Goal: Information Seeking & Learning: Learn about a topic

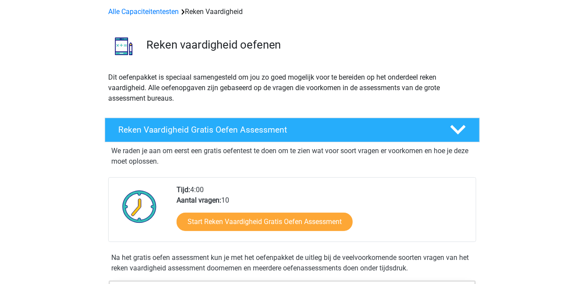
scroll to position [39, 0]
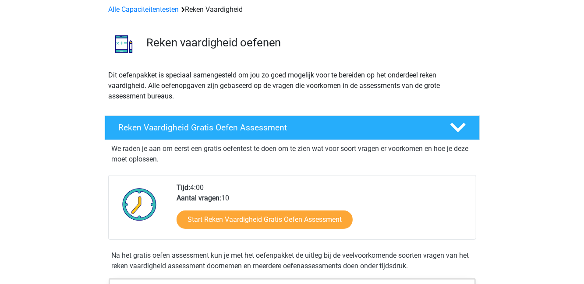
click at [166, 128] on h4 "Reken Vaardigheid Gratis Oefen Assessment" at bounding box center [277, 128] width 317 height 10
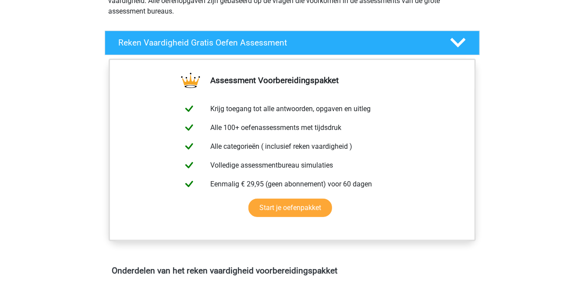
scroll to position [114, 0]
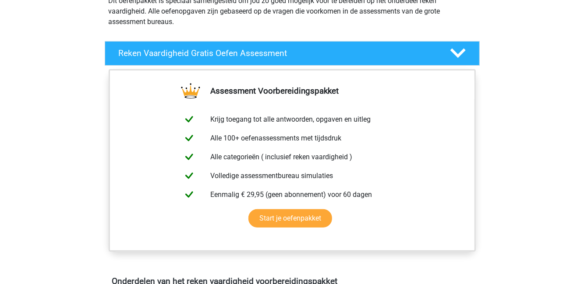
click at [144, 53] on h4 "Reken Vaardigheid Gratis Oefen Assessment" at bounding box center [277, 53] width 317 height 10
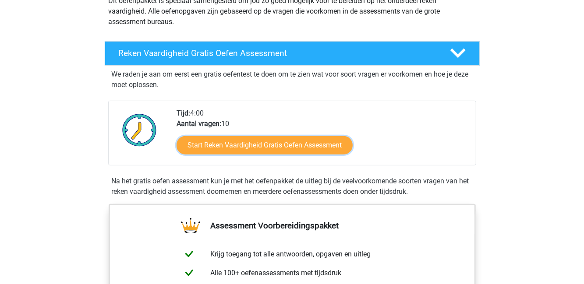
click at [245, 146] on link "Start Reken Vaardigheid Gratis Oefen Assessment" at bounding box center [265, 145] width 176 height 18
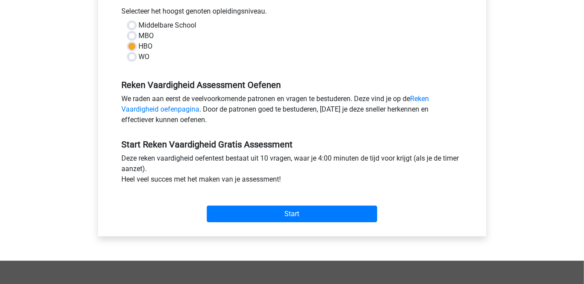
scroll to position [200, 0]
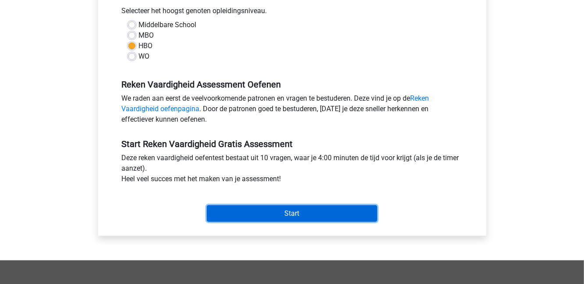
click at [358, 213] on input "Start" at bounding box center [292, 213] width 170 height 17
click at [322, 212] on input "Start" at bounding box center [292, 213] width 170 height 17
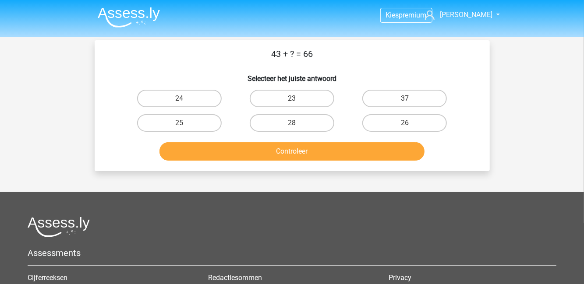
click at [404, 122] on label "26" at bounding box center [404, 123] width 85 height 18
click at [405, 123] on input "26" at bounding box center [408, 126] width 6 height 6
radio input "true"
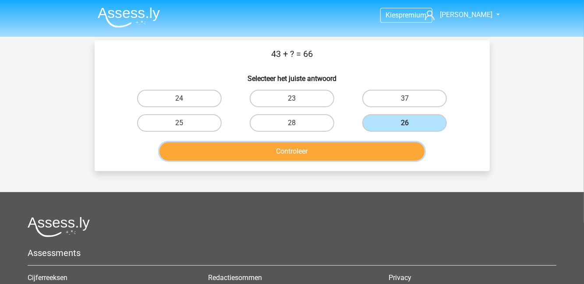
click at [366, 150] on button "Controleer" at bounding box center [291, 151] width 265 height 18
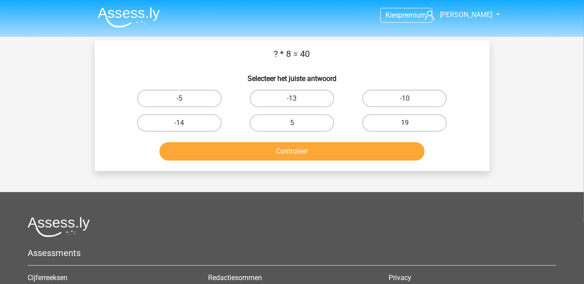
click at [312, 124] on label "5" at bounding box center [292, 123] width 85 height 18
click at [297, 124] on input "5" at bounding box center [295, 126] width 6 height 6
radio input "true"
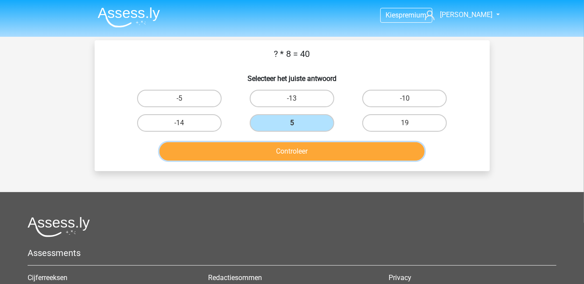
click at [275, 155] on button "Controleer" at bounding box center [291, 151] width 265 height 18
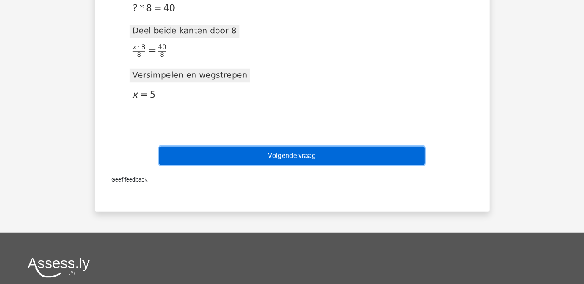
click at [375, 153] on button "Volgende vraag" at bounding box center [291, 156] width 265 height 18
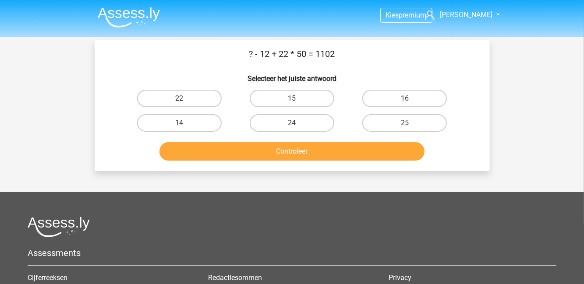
click at [171, 125] on label "14" at bounding box center [179, 123] width 85 height 18
click at [179, 125] on input "14" at bounding box center [182, 126] width 6 height 6
radio input "true"
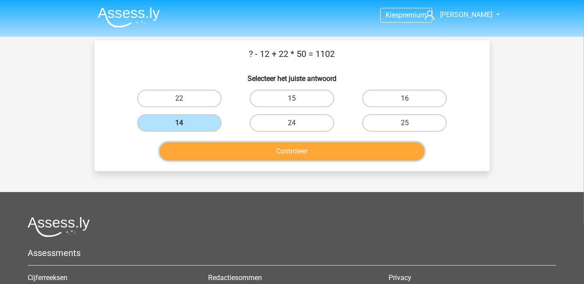
click at [282, 155] on button "Controleer" at bounding box center [291, 151] width 265 height 18
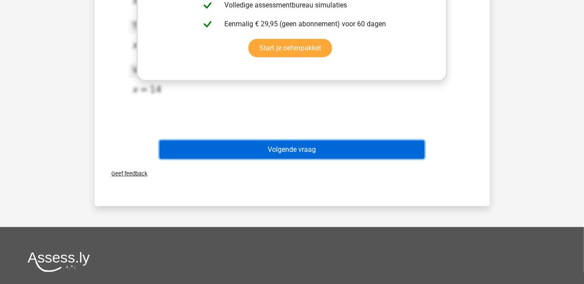
click at [344, 147] on button "Volgende vraag" at bounding box center [291, 150] width 265 height 18
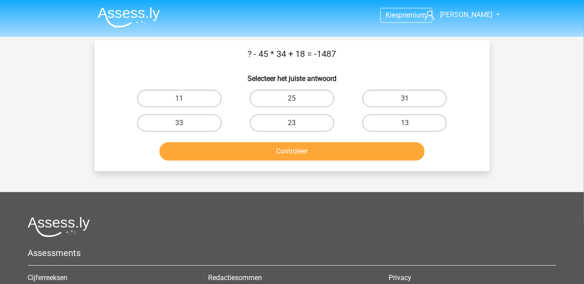
click at [291, 99] on label "25" at bounding box center [292, 99] width 85 height 18
click at [292, 99] on input "25" at bounding box center [295, 102] width 6 height 6
radio input "true"
click at [291, 159] on button "Controleer" at bounding box center [291, 151] width 265 height 18
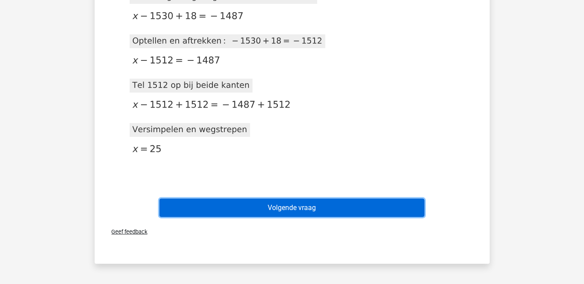
click at [361, 203] on button "Volgende vraag" at bounding box center [291, 208] width 265 height 18
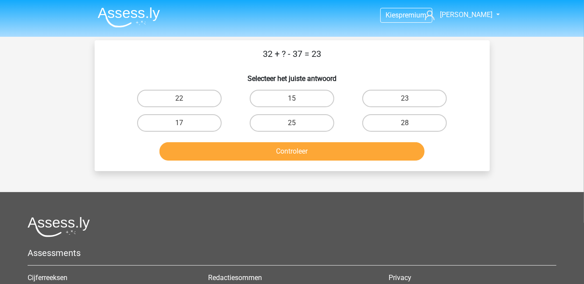
click at [286, 81] on h6 "Selecteer het juiste antwoord" at bounding box center [292, 74] width 367 height 15
click at [277, 81] on h6 "Selecteer het juiste antwoord" at bounding box center [292, 74] width 367 height 15
click at [286, 81] on h6 "Selecteer het juiste antwoord" at bounding box center [292, 74] width 367 height 15
click at [451, 65] on div "32 + ? - 37 = 23 Selecteer het juiste antwoord 22 15 23 17" at bounding box center [292, 105] width 388 height 117
click at [440, 78] on h6 "Selecteer het juiste antwoord" at bounding box center [292, 74] width 367 height 15
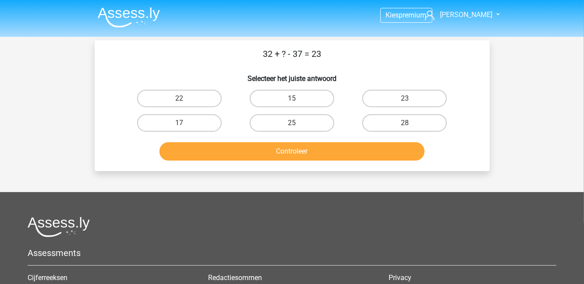
click at [414, 90] on label "23" at bounding box center [404, 99] width 85 height 18
click at [411, 99] on input "23" at bounding box center [408, 102] width 6 height 6
radio input "true"
click at [426, 81] on h6 "Selecteer het juiste antwoord" at bounding box center [292, 74] width 367 height 15
click at [437, 80] on h6 "Selecteer het juiste antwoord" at bounding box center [292, 74] width 367 height 15
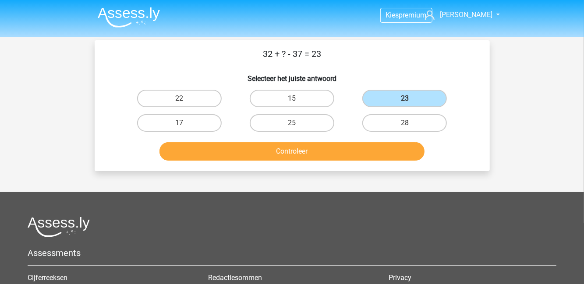
click at [450, 77] on h6 "Selecteer het juiste antwoord" at bounding box center [292, 74] width 367 height 15
click at [453, 79] on h6 "Selecteer het juiste antwoord" at bounding box center [292, 74] width 367 height 15
click at [414, 90] on label "23" at bounding box center [404, 99] width 85 height 18
click at [411, 99] on input "23" at bounding box center [408, 102] width 6 height 6
click at [451, 76] on h6 "Selecteer het juiste antwoord" at bounding box center [292, 74] width 367 height 15
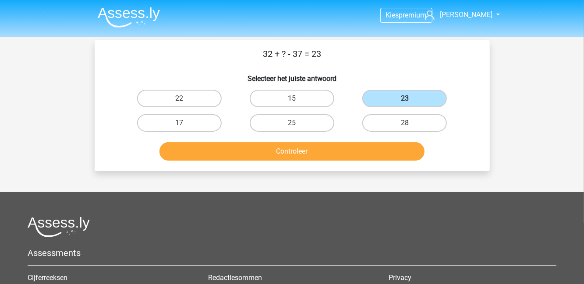
click at [460, 70] on h6 "Selecteer het juiste antwoord" at bounding box center [292, 74] width 367 height 15
click at [460, 59] on p "32 + ? - 37 = 23" at bounding box center [292, 53] width 367 height 13
click at [451, 56] on p "32 + ? - 37 = 23" at bounding box center [292, 53] width 367 height 13
click at [438, 51] on p "32 + ? - 37 = 23" at bounding box center [292, 53] width 367 height 13
click at [425, 49] on p "32 + ? - 37 = 23" at bounding box center [292, 53] width 367 height 13
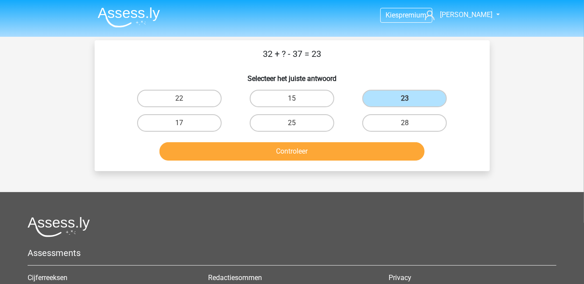
click at [414, 49] on p "32 + ? - 37 = 23" at bounding box center [292, 53] width 367 height 13
click at [392, 53] on p "32 + ? - 37 = 23" at bounding box center [292, 53] width 367 height 13
click at [379, 56] on p "32 + ? - 37 = 23" at bounding box center [292, 53] width 367 height 13
click at [368, 57] on p "32 + ? - 37 = 23" at bounding box center [292, 53] width 367 height 13
click at [355, 59] on p "32 + ? - 37 = 23" at bounding box center [292, 53] width 367 height 13
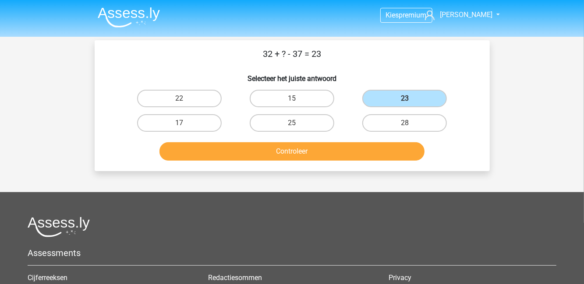
click at [345, 60] on p "32 + ? - 37 = 23" at bounding box center [292, 53] width 367 height 13
click at [333, 60] on p "32 + ? - 37 = 23" at bounding box center [292, 53] width 367 height 13
click at [323, 60] on p "32 + ? - 37 = 23" at bounding box center [292, 53] width 367 height 13
click at [312, 60] on p "32 + ? - 37 = 23" at bounding box center [292, 53] width 367 height 13
click at [300, 59] on p "32 + ? - 37 = 23" at bounding box center [292, 53] width 367 height 13
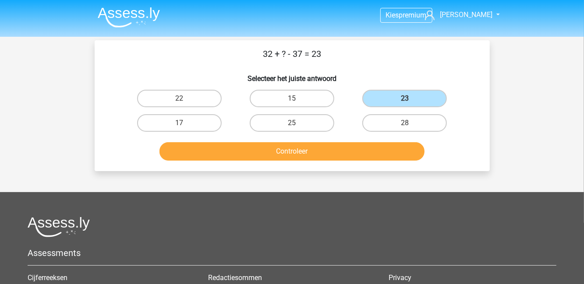
click at [287, 64] on div "32 + ? - 37 = 23 Selecteer het juiste antwoord 22 15 23 17" at bounding box center [292, 105] width 388 height 117
click at [152, 122] on label "17" at bounding box center [179, 123] width 85 height 18
click at [179, 123] on input "17" at bounding box center [182, 126] width 6 height 6
radio input "true"
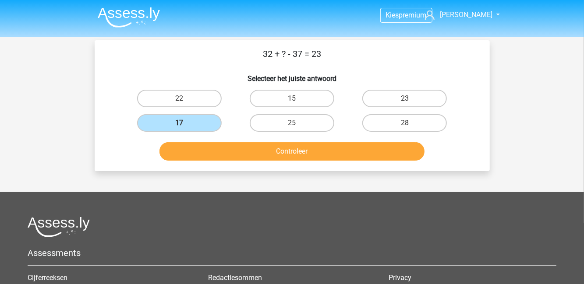
click at [161, 124] on label "17" at bounding box center [179, 123] width 85 height 18
click at [179, 124] on input "17" at bounding box center [182, 126] width 6 height 6
click at [186, 154] on button "Controleer" at bounding box center [291, 151] width 265 height 18
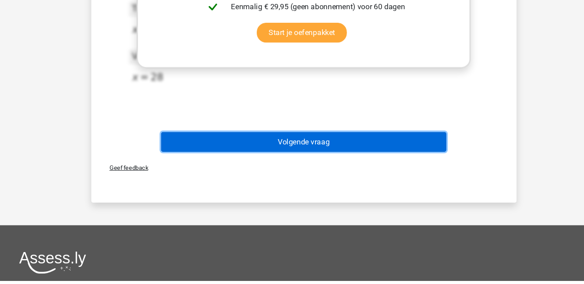
click at [280, 149] on button "Volgende vraag" at bounding box center [291, 155] width 265 height 18
